Goal: Information Seeking & Learning: Learn about a topic

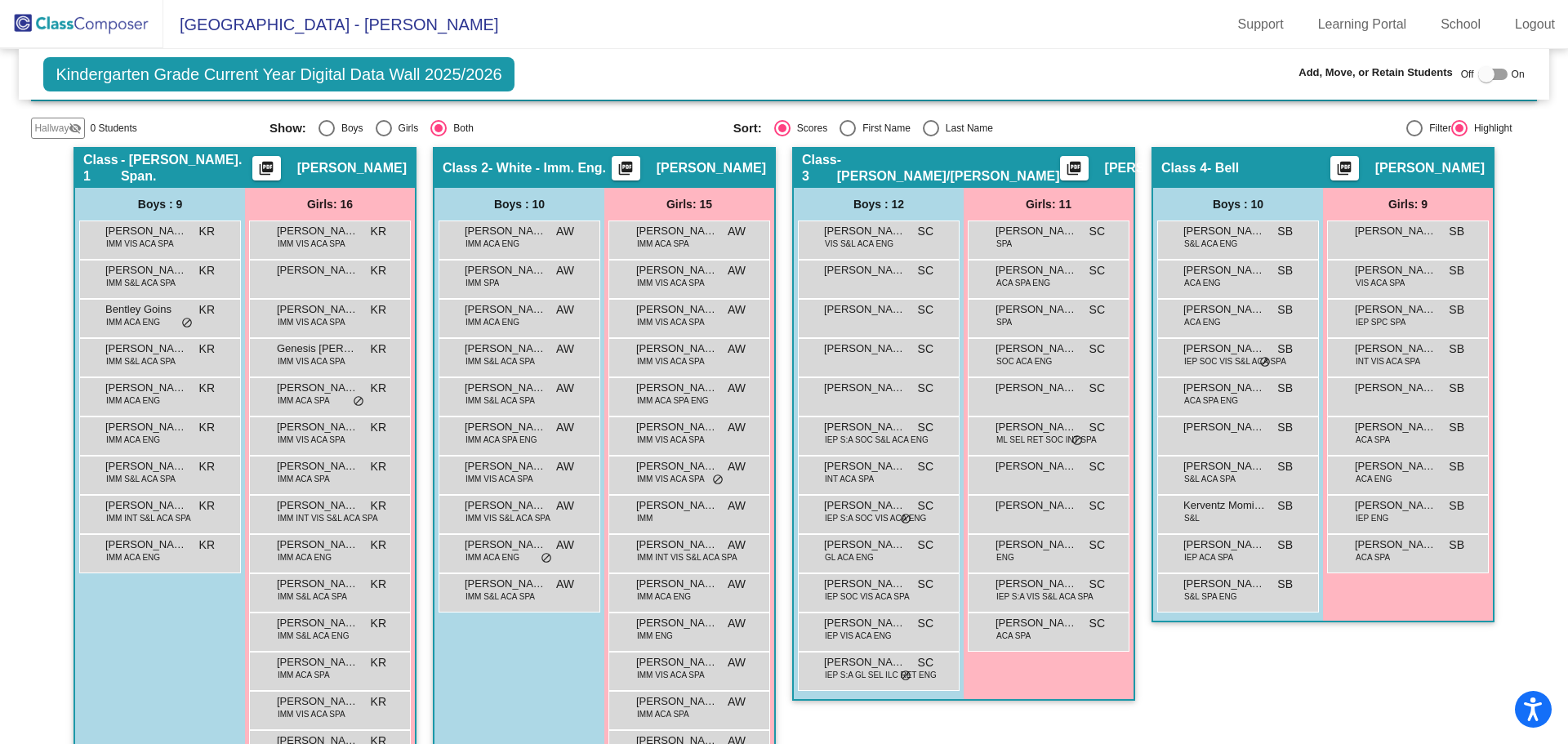
scroll to position [339, 0]
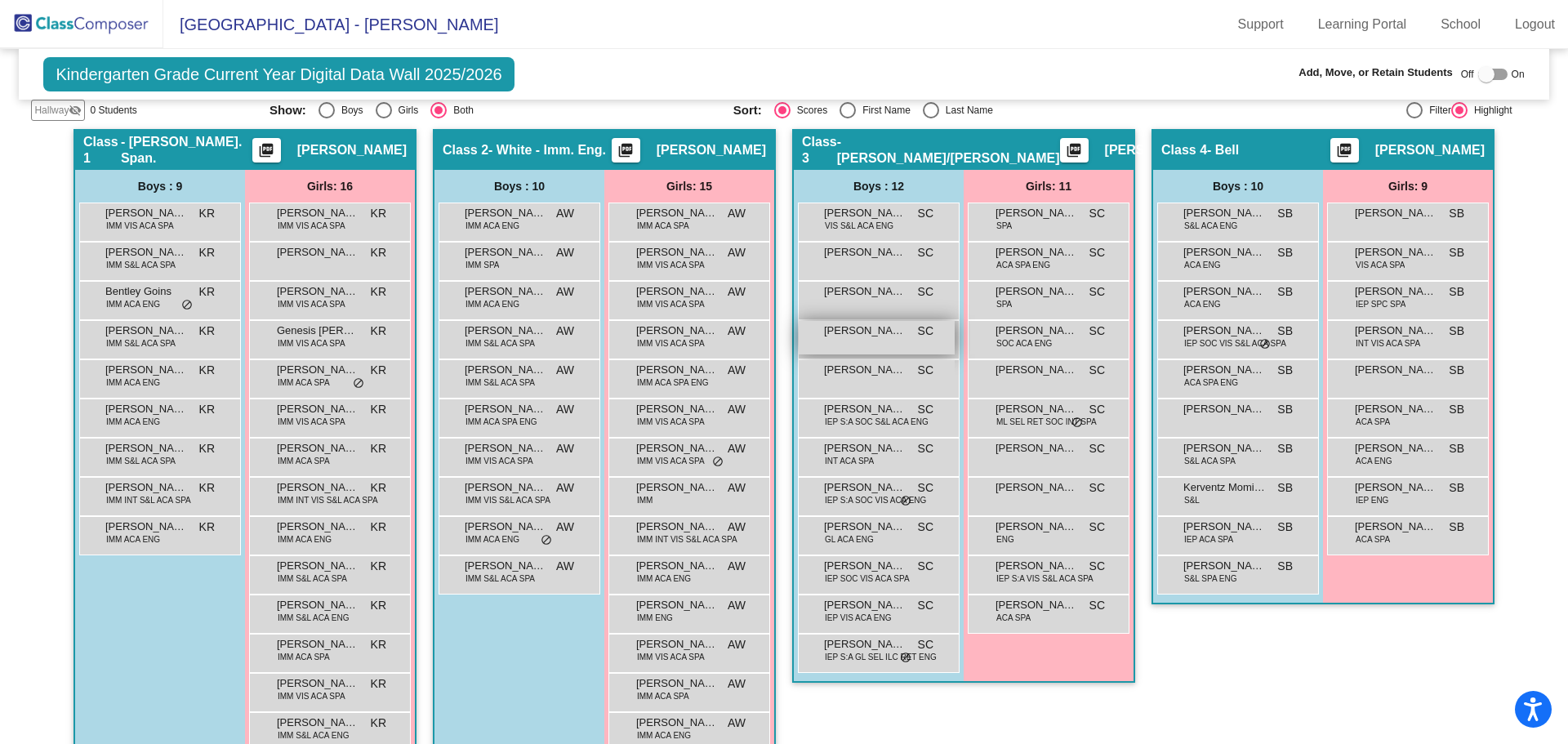
click at [896, 340] on div "[PERSON_NAME] SC lock do_not_disturb_alt" at bounding box center [877, 337] width 156 height 34
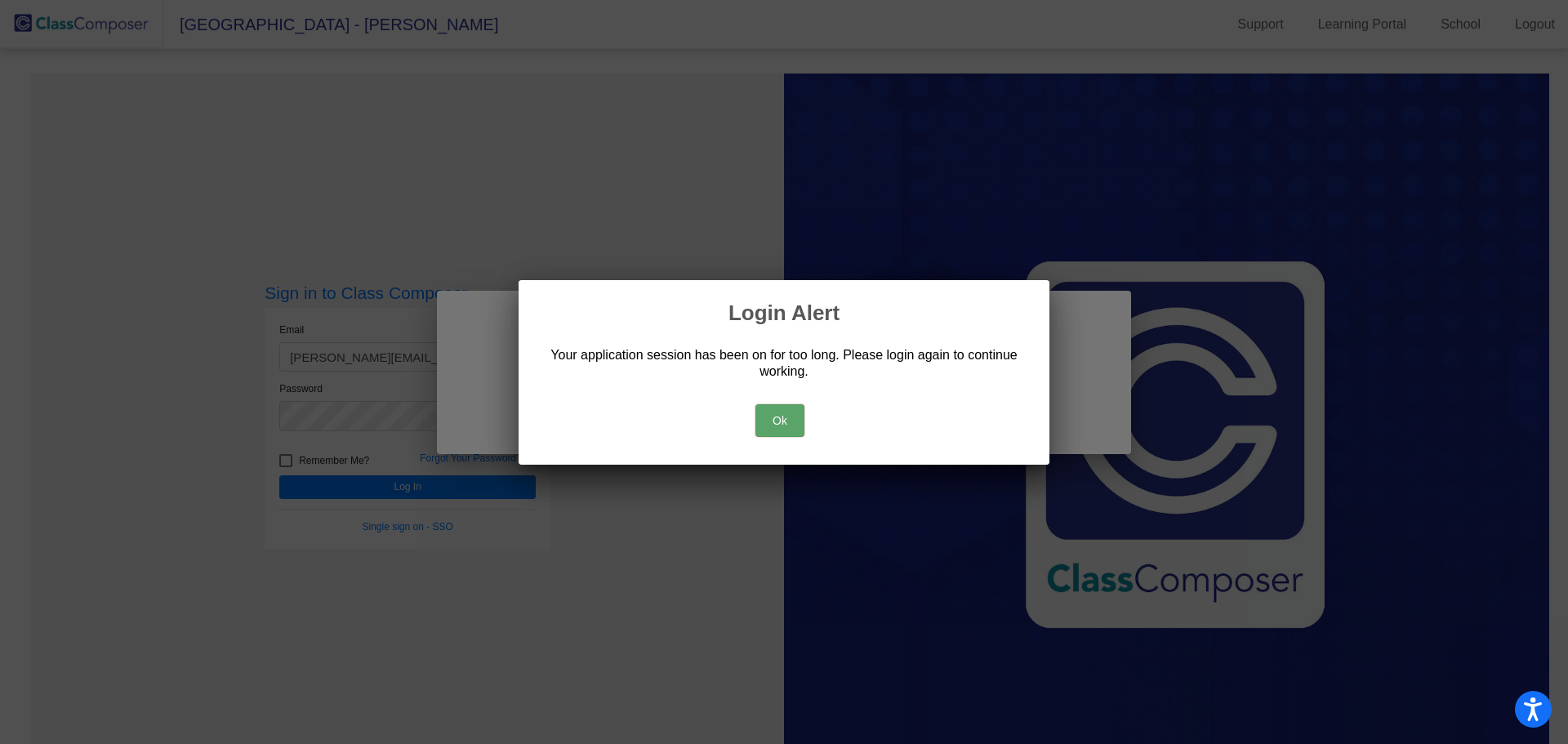
click at [782, 409] on button "Ok" at bounding box center [780, 421] width 49 height 33
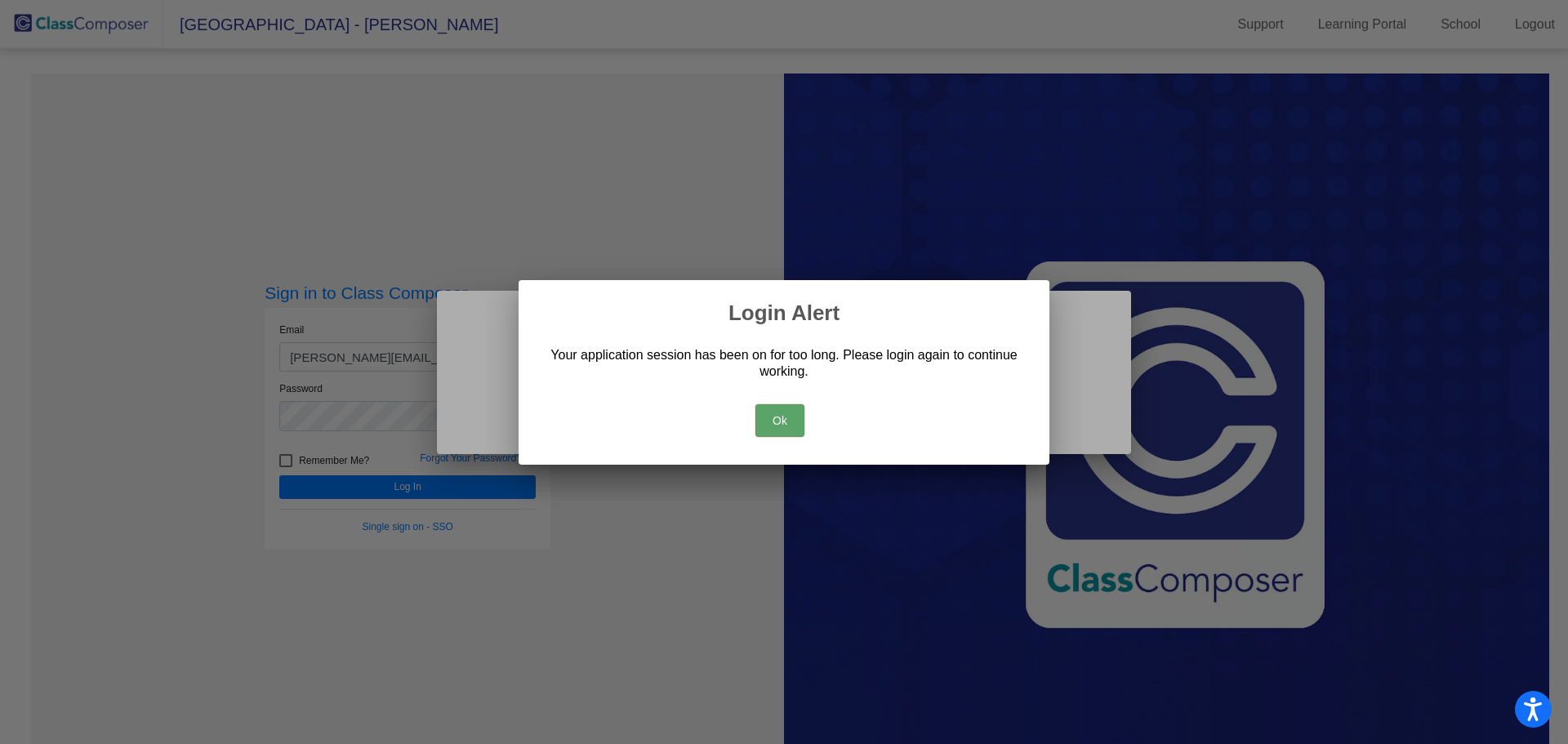
click at [782, 417] on button "Ok" at bounding box center [780, 421] width 49 height 33
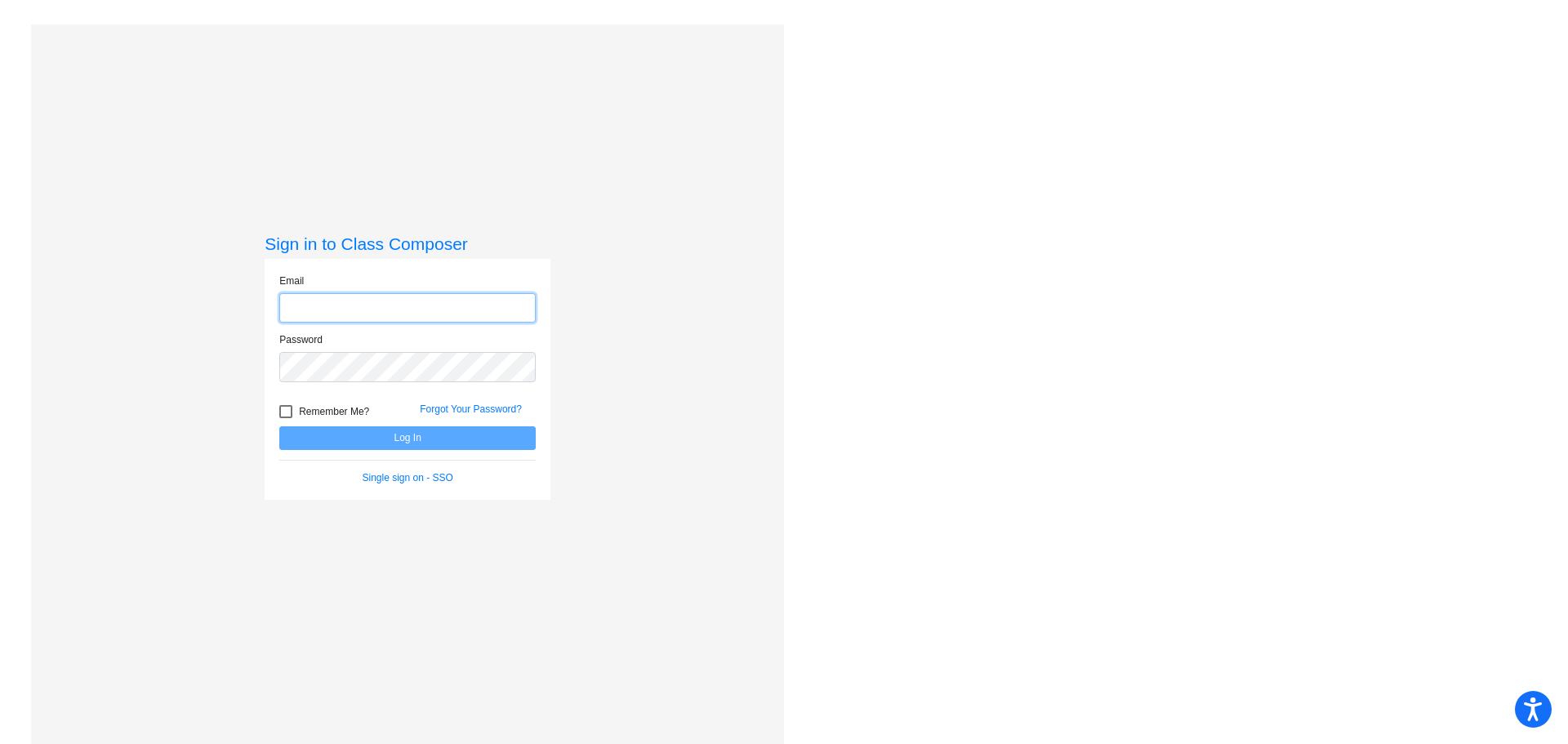
type input "[PERSON_NAME][EMAIL_ADDRESS][PERSON_NAME][DOMAIN_NAME]"
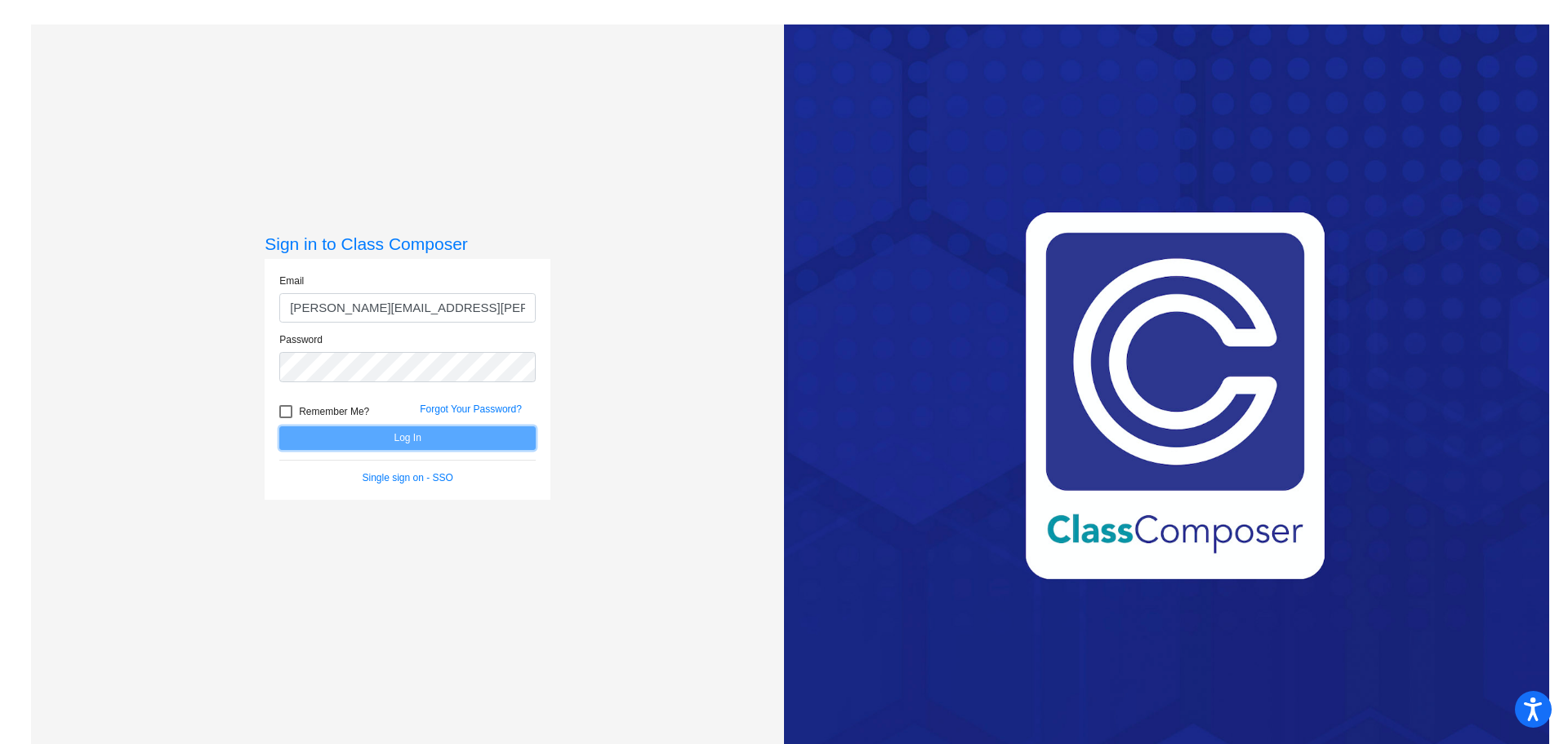
click at [455, 442] on button "Log In" at bounding box center [408, 438] width 257 height 24
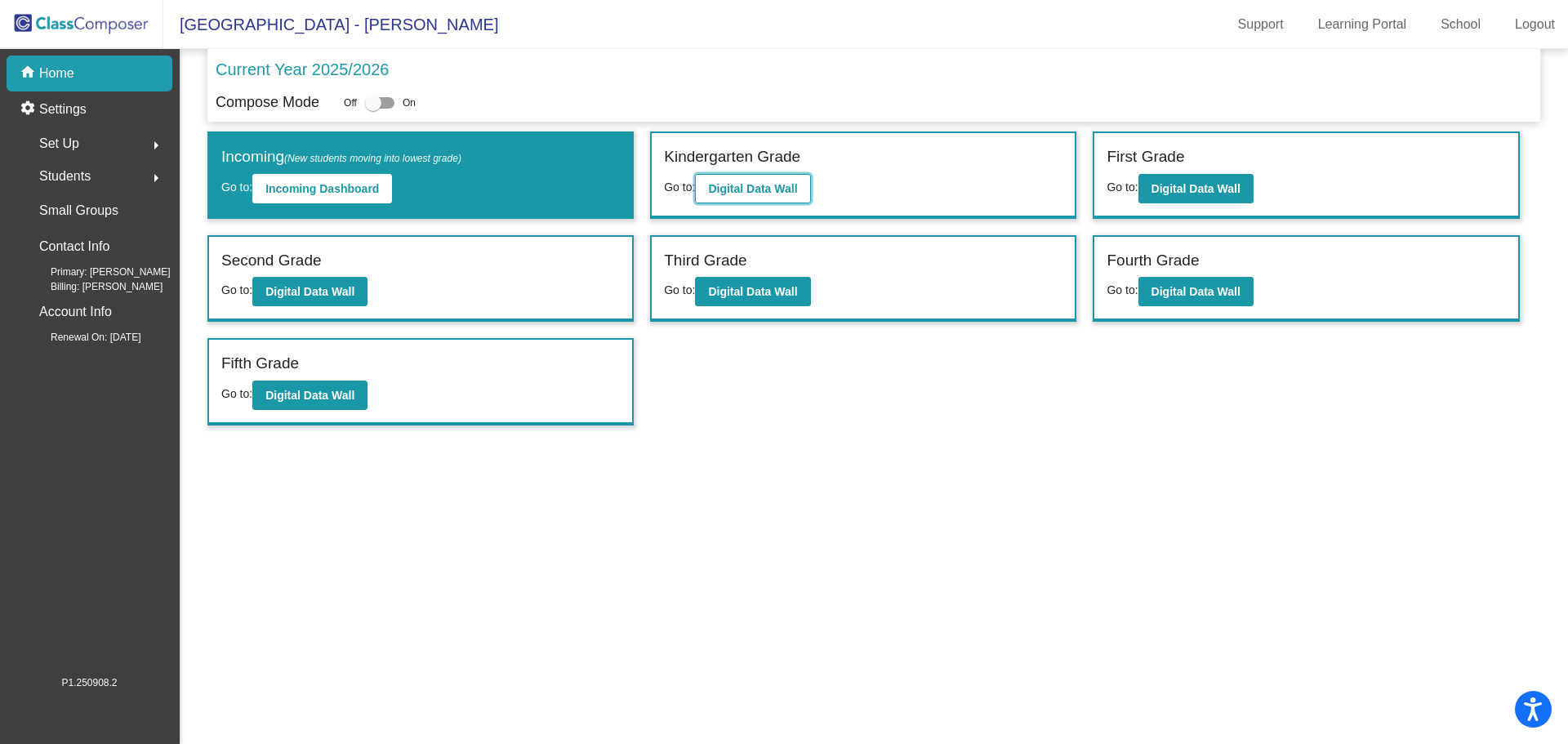
click at [768, 191] on b "Digital Data Wall" at bounding box center [753, 189] width 89 height 13
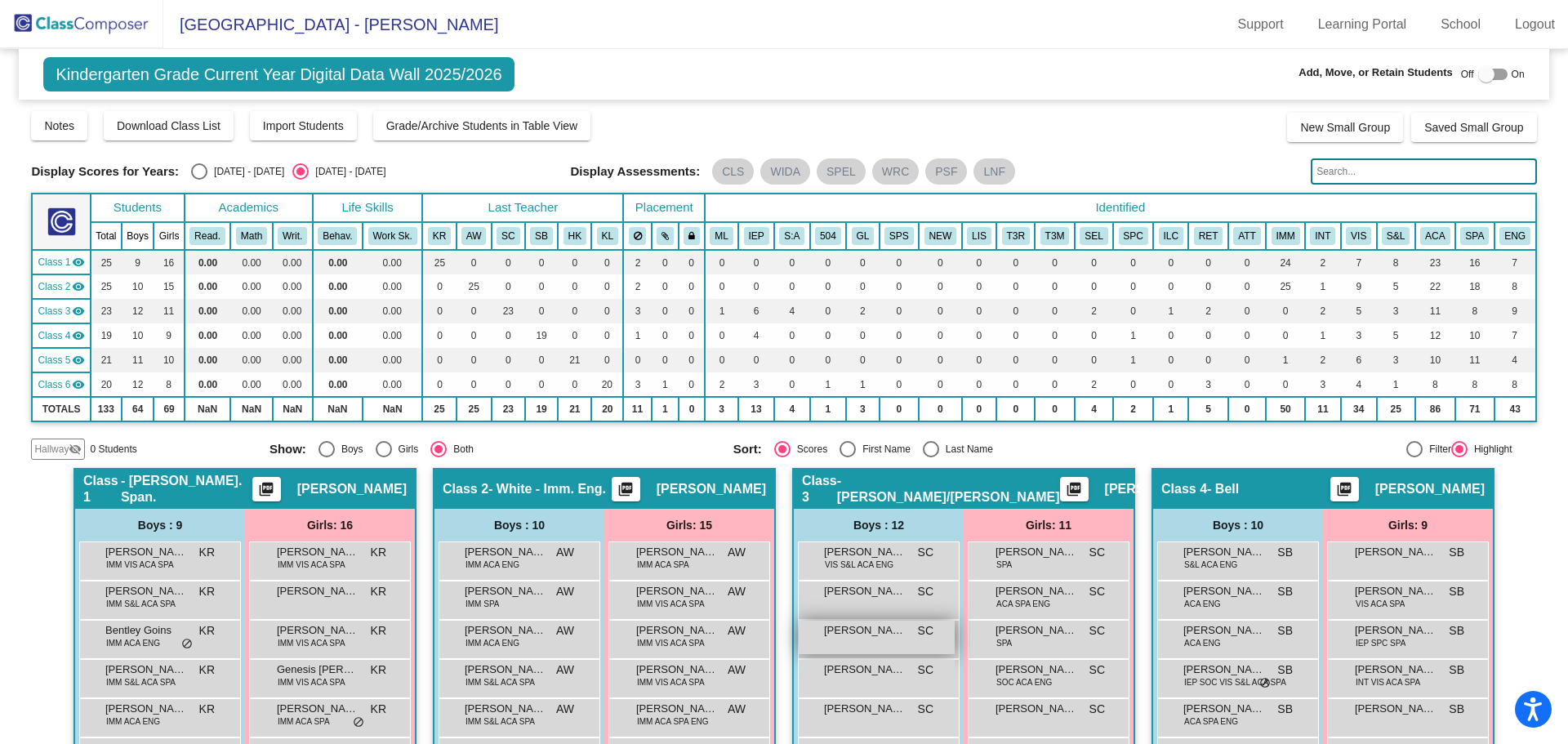
click at [871, 649] on div "Cahfeed Spencer SC lock do_not_disturb_alt" at bounding box center [877, 637] width 156 height 34
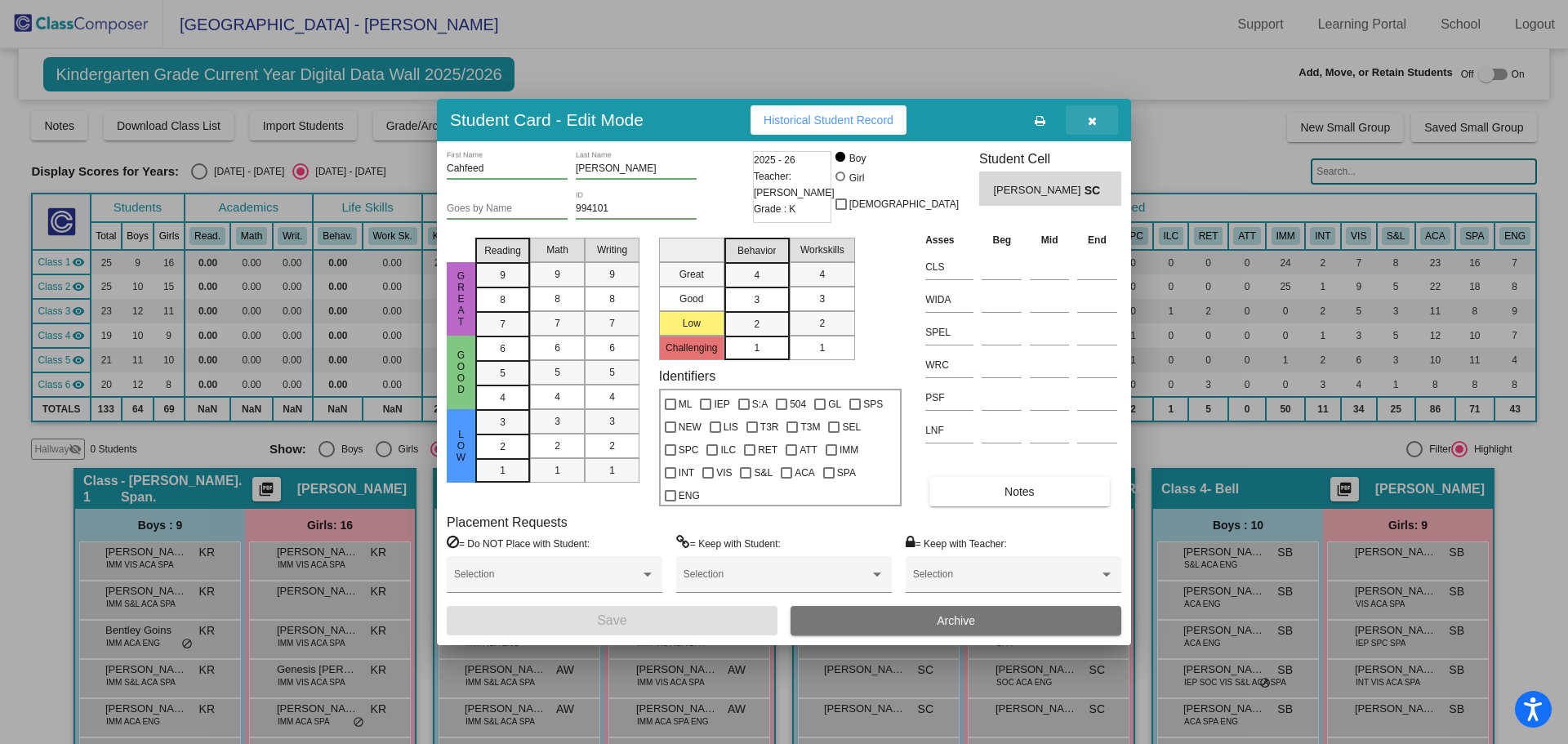
click at [1091, 116] on icon "button" at bounding box center [1092, 121] width 9 height 11
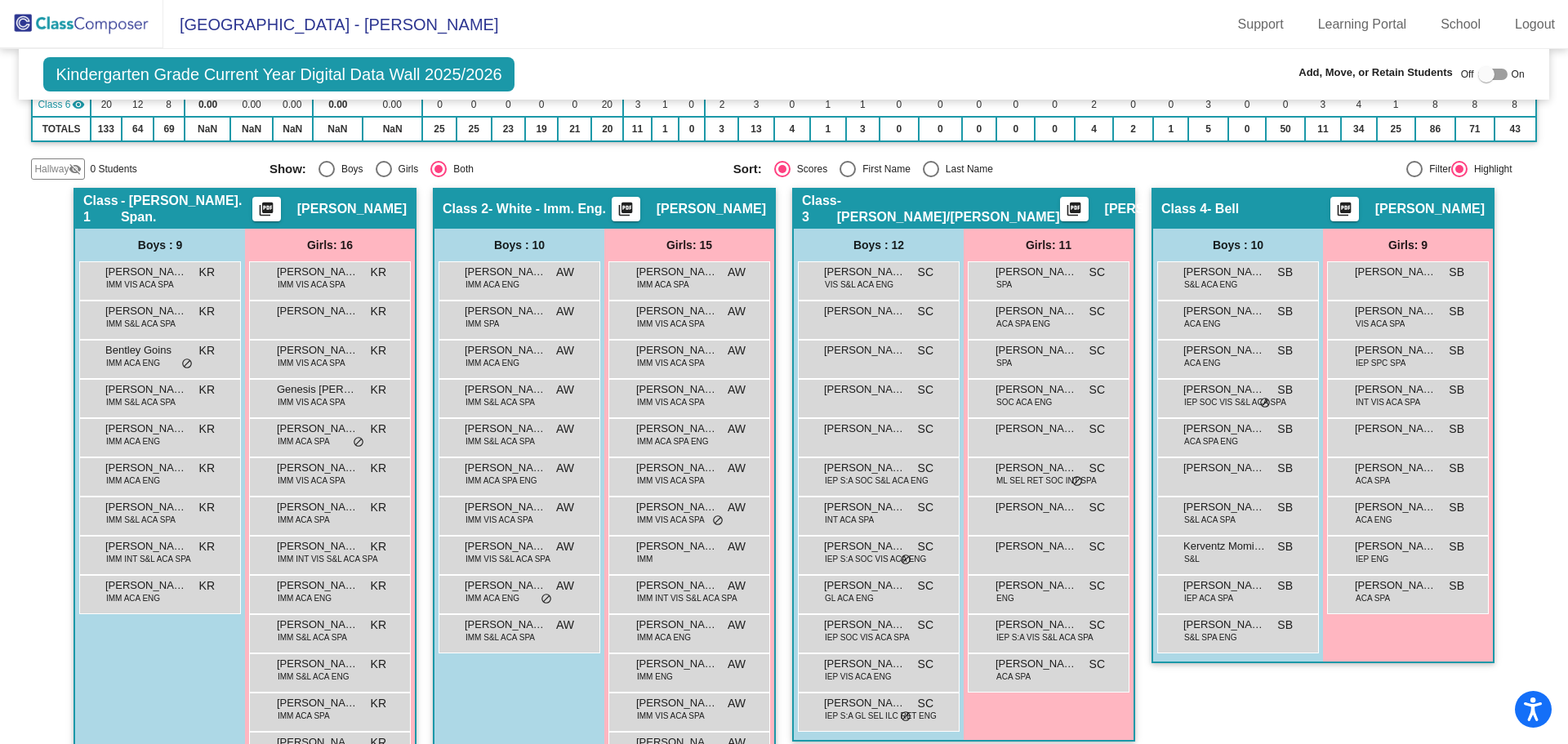
scroll to position [372, 0]
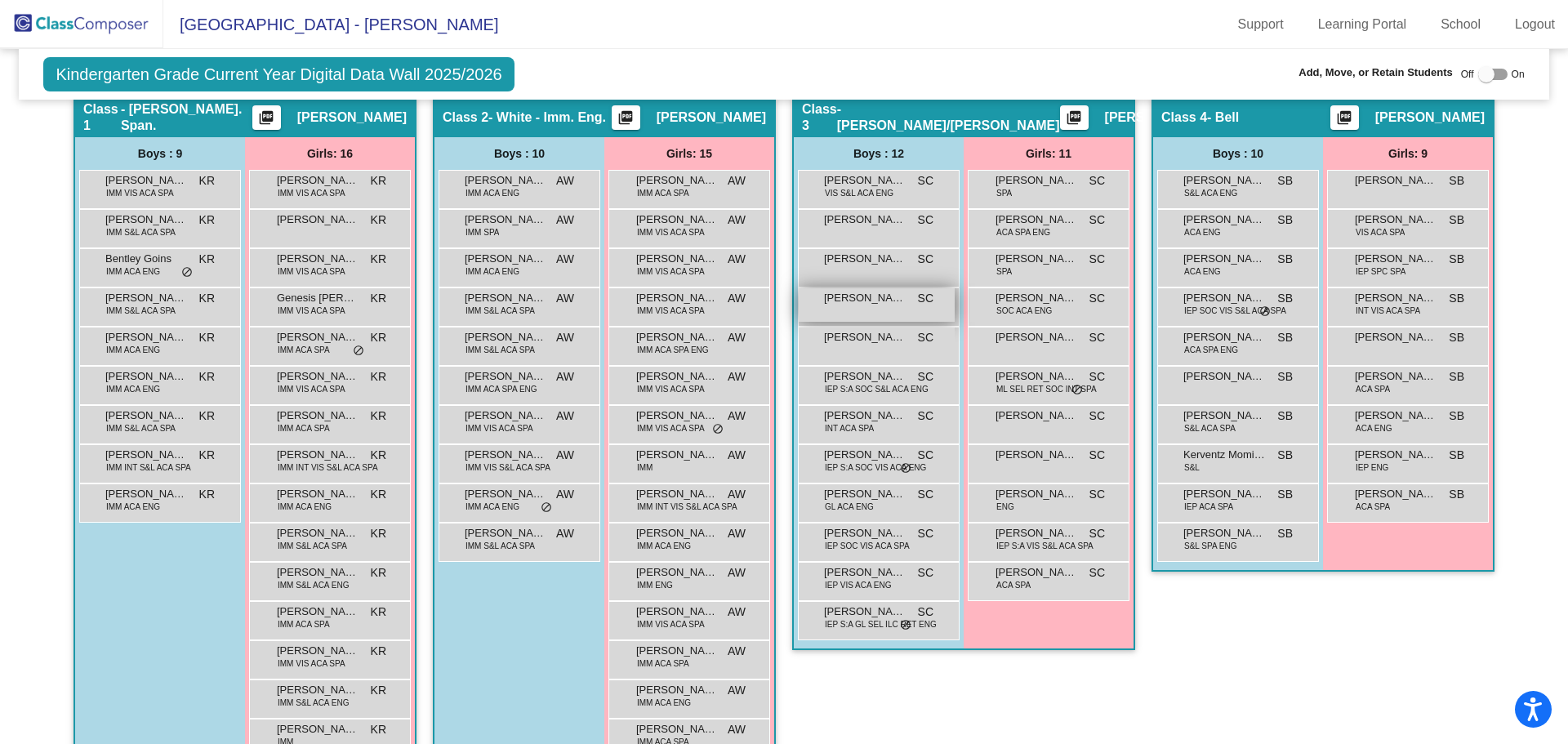
click at [881, 305] on span "[PERSON_NAME]" at bounding box center [865, 299] width 82 height 16
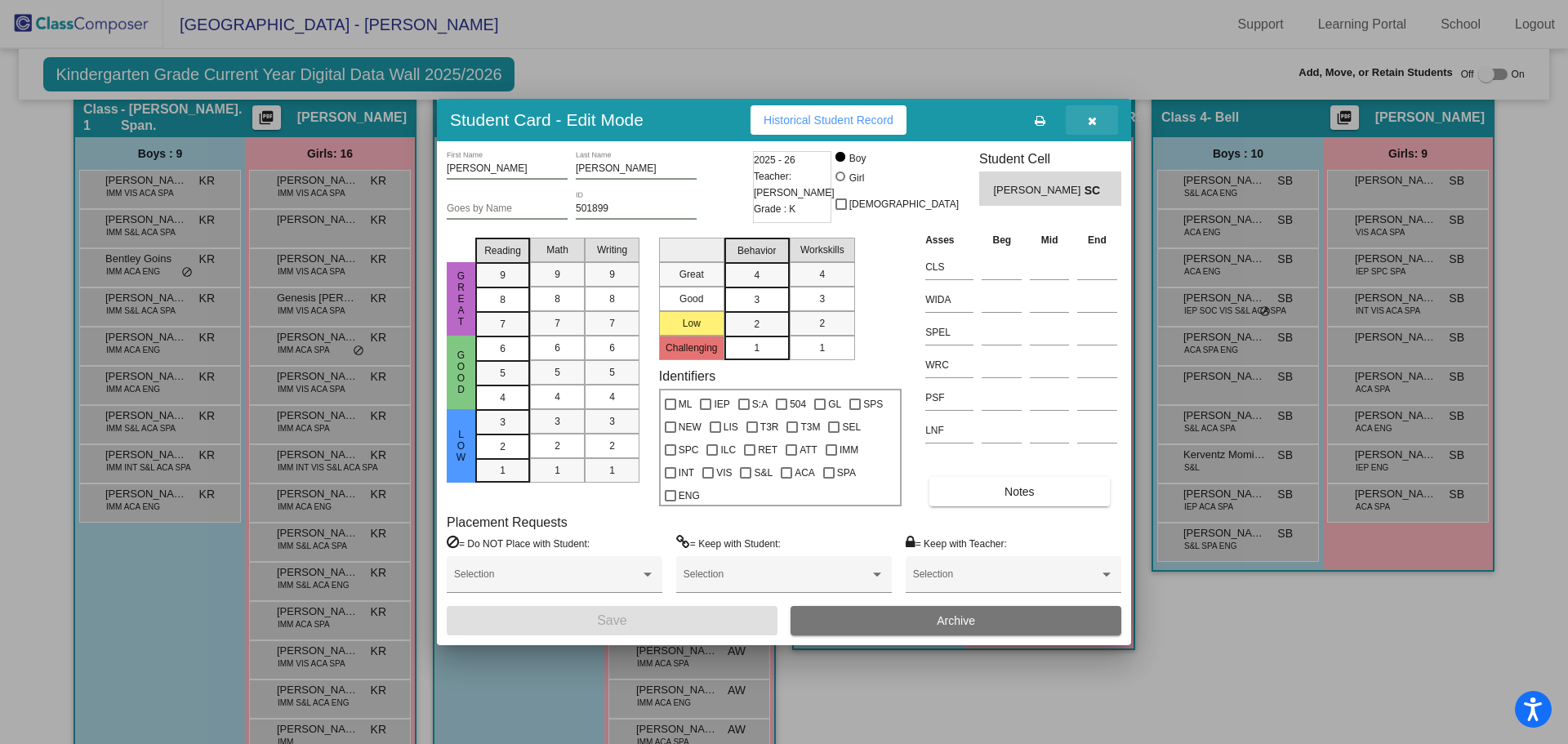
click at [1089, 116] on icon "button" at bounding box center [1092, 121] width 9 height 11
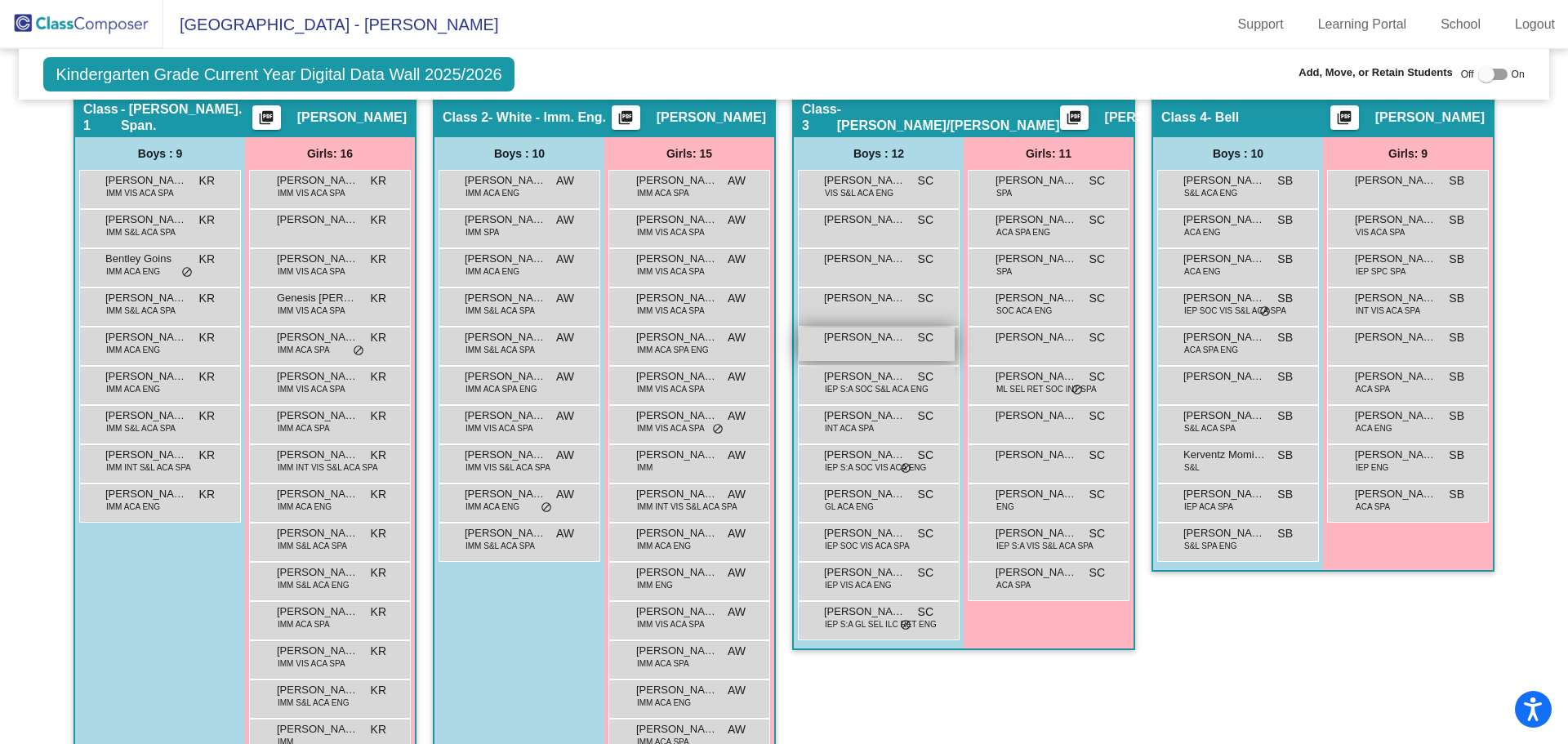
click at [895, 349] on div "Esteban Escalante Velasquez SC lock do_not_disturb_alt" at bounding box center [877, 344] width 156 height 34
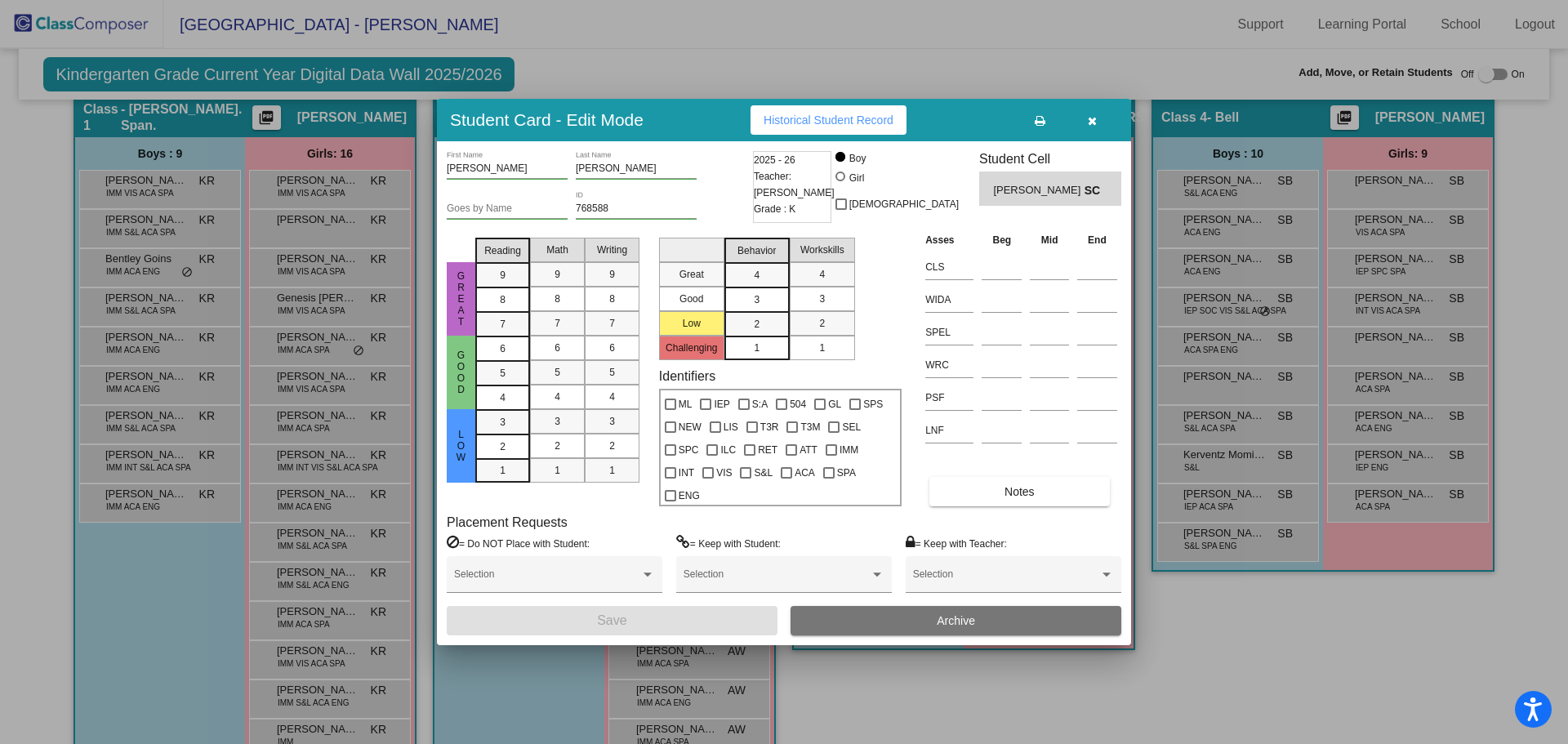
click at [1095, 122] on icon "button" at bounding box center [1092, 121] width 9 height 11
